Goal: Find specific page/section: Find specific page/section

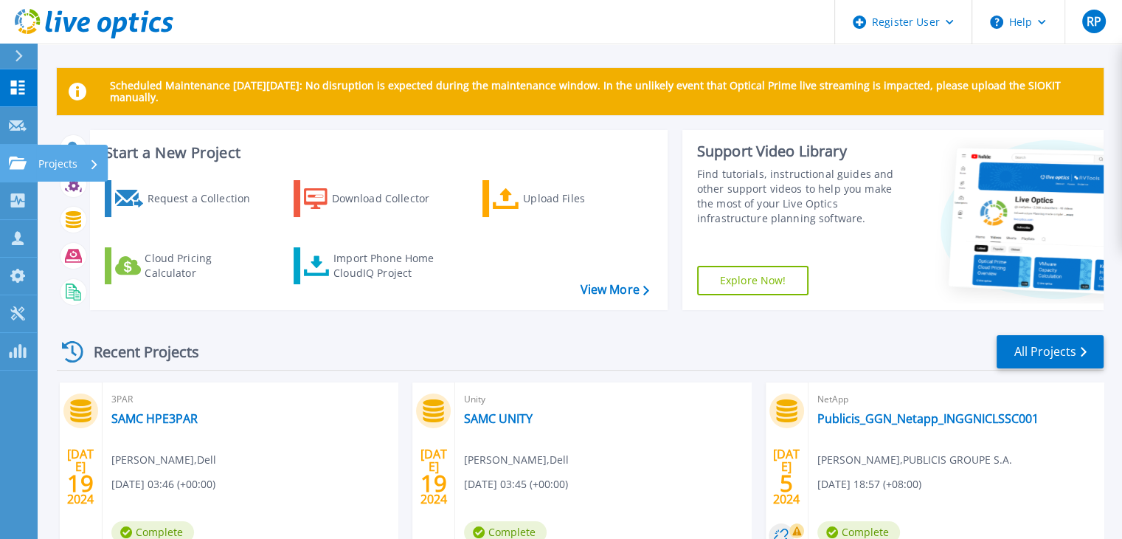
click at [18, 163] on icon at bounding box center [18, 162] width 18 height 13
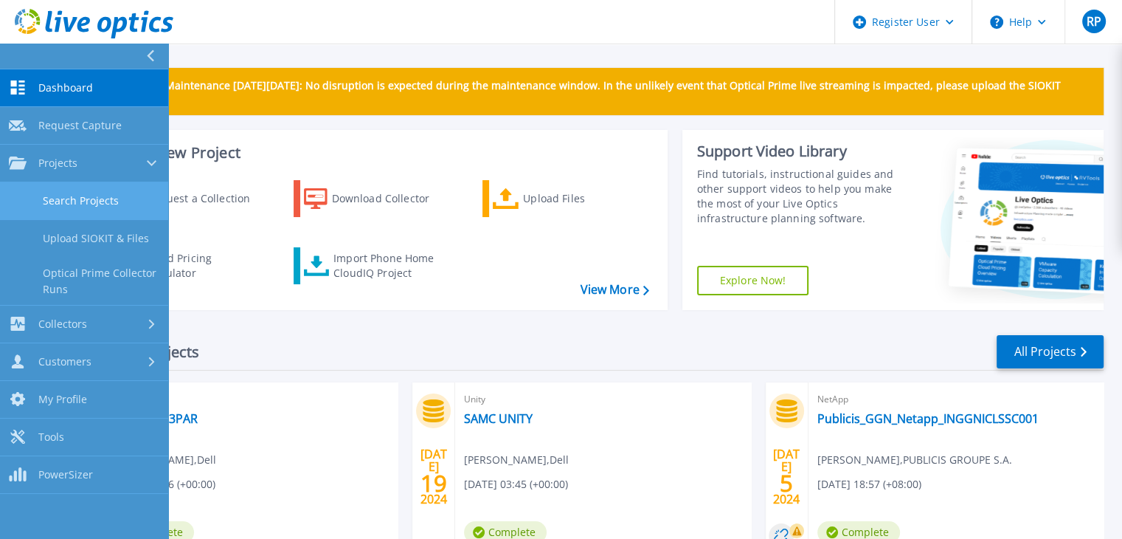
click at [112, 213] on link "Search Projects" at bounding box center [84, 201] width 168 height 38
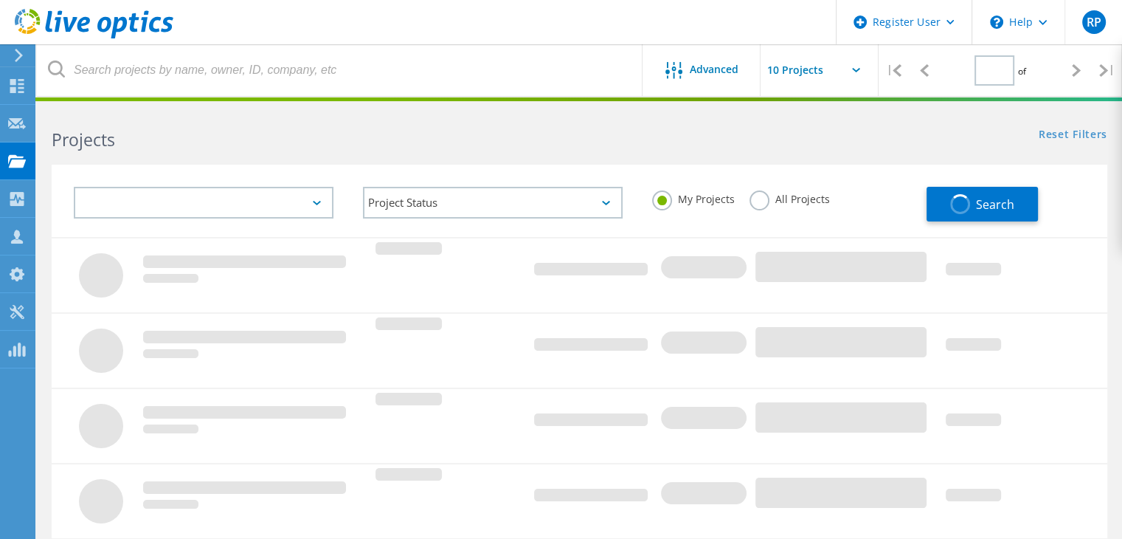
type input "1"
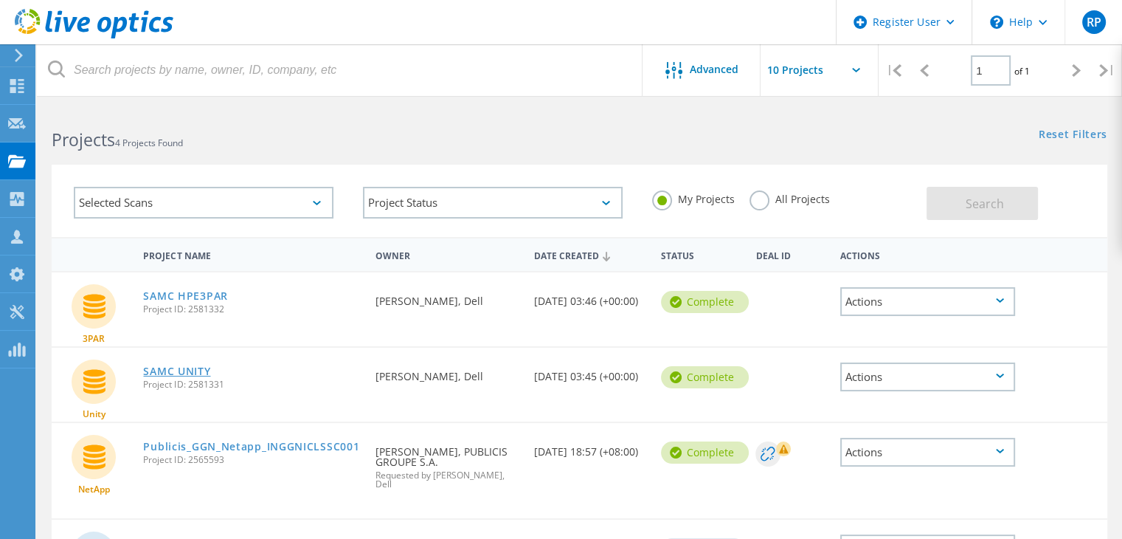
click at [200, 368] on link "SAMC UNITY" at bounding box center [176, 371] width 67 height 10
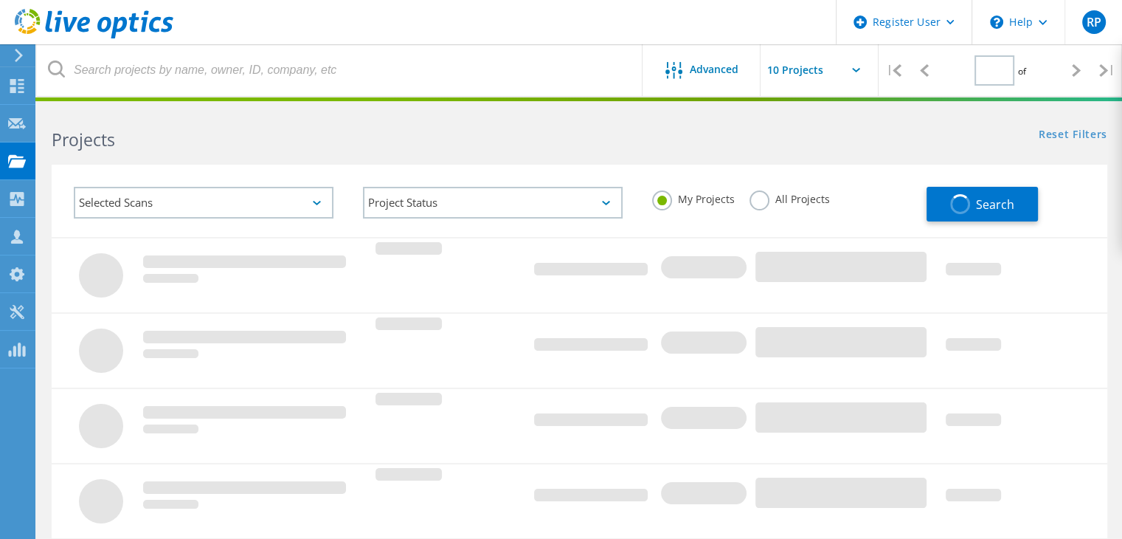
type input "1"
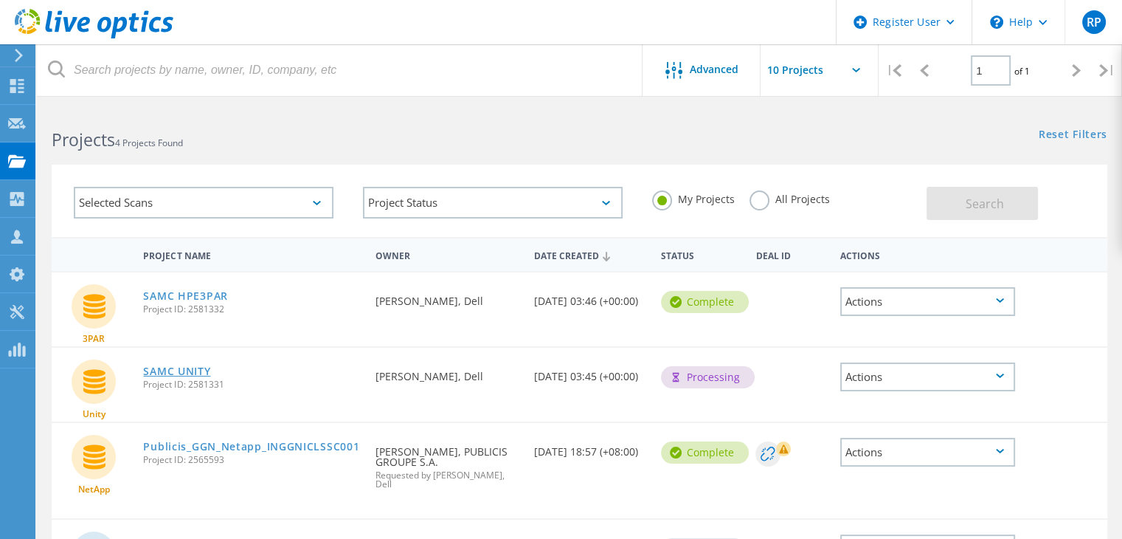
click at [199, 370] on link "SAMC UNITY" at bounding box center [176, 371] width 67 height 10
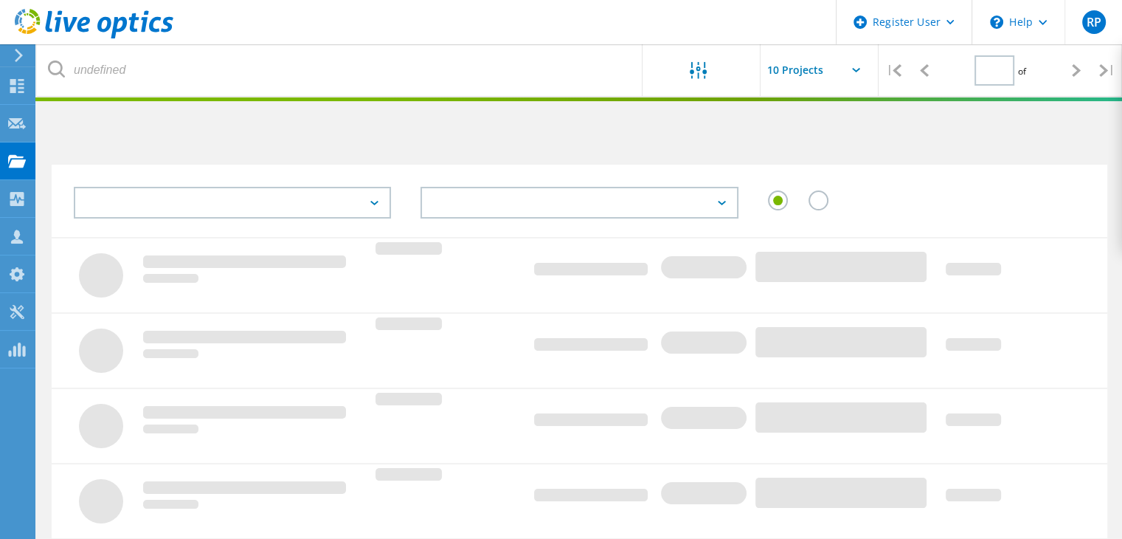
type input "1"
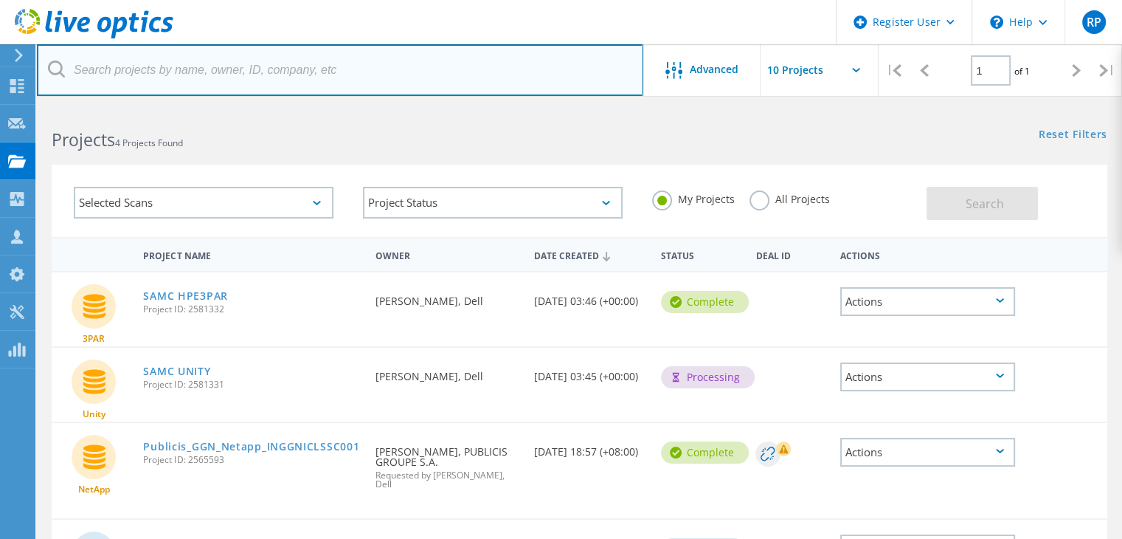
click at [203, 70] on input "text" at bounding box center [340, 70] width 607 height 52
paste input "2581331"
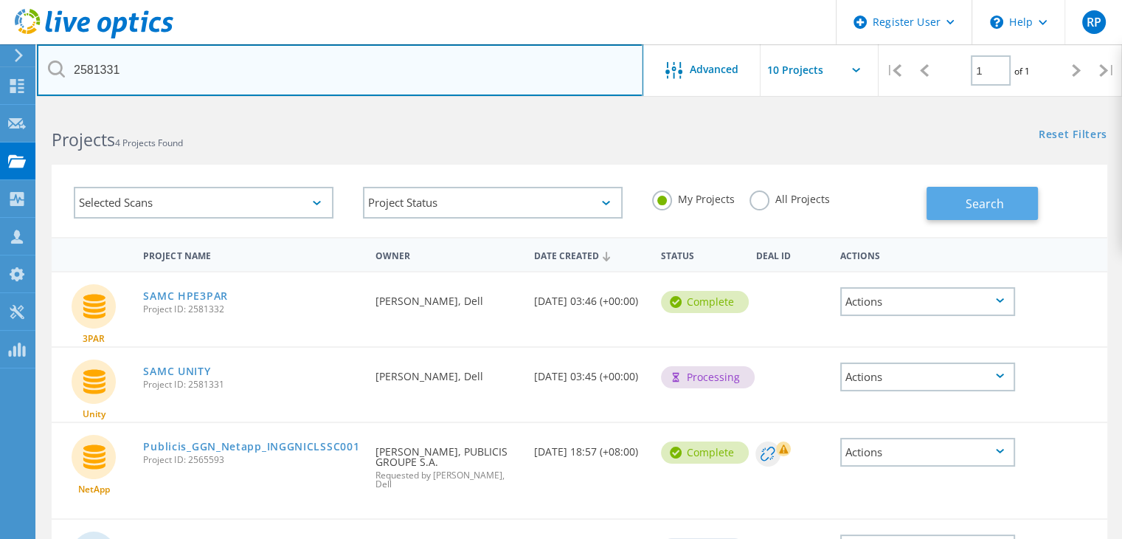
type input "2581331"
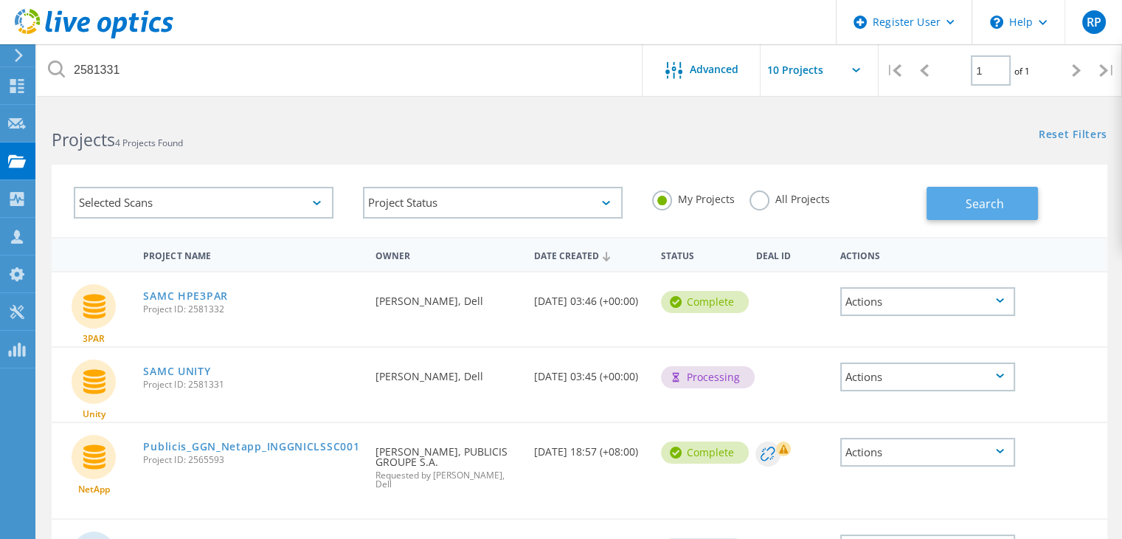
click at [967, 201] on span "Search" at bounding box center [985, 204] width 38 height 16
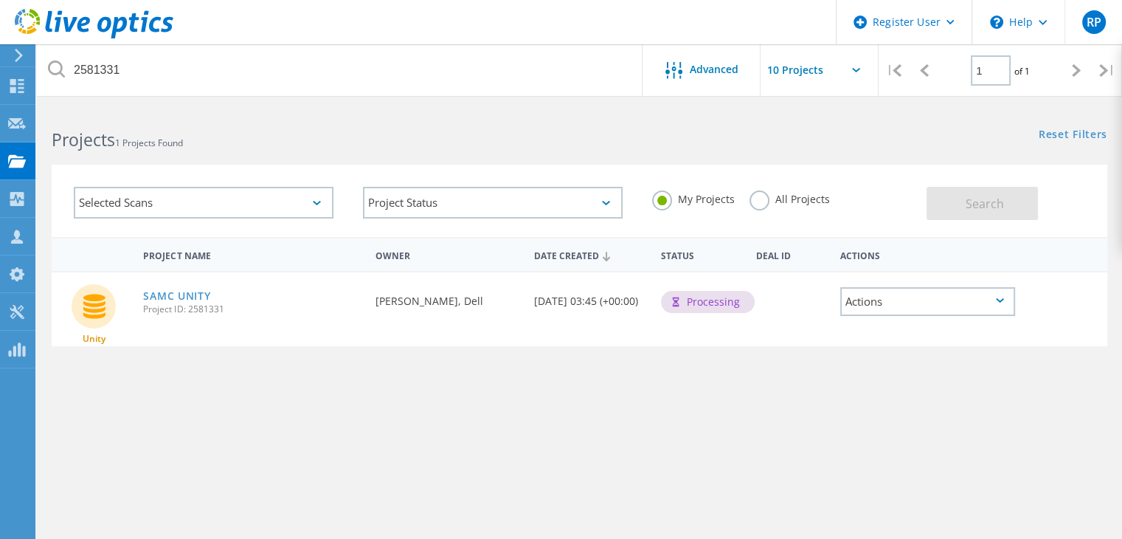
click at [886, 299] on div "Actions" at bounding box center [929, 301] width 176 height 29
click at [869, 283] on div "Project Details" at bounding box center [928, 278] width 173 height 23
